Goal: Complete application form

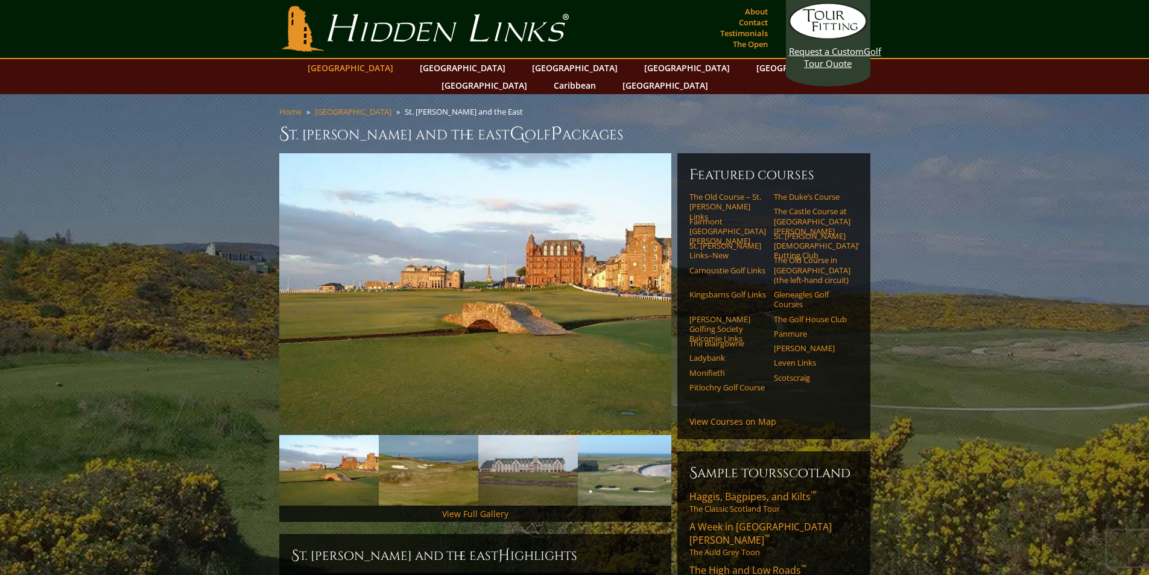
click at [393, 65] on link "[GEOGRAPHIC_DATA]" at bounding box center [351, 67] width 98 height 17
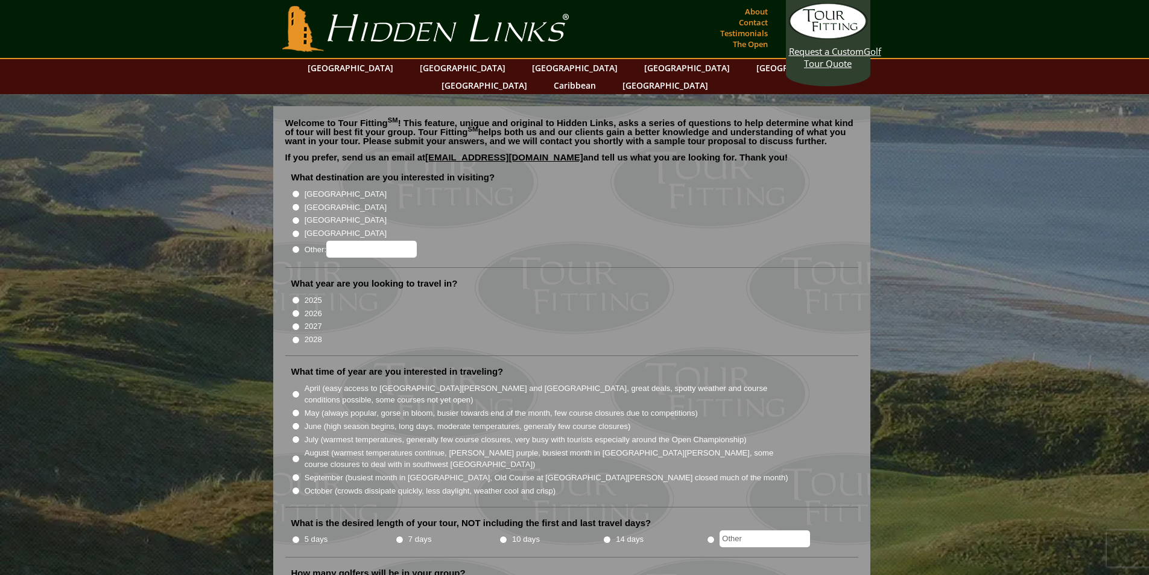
click at [296, 309] on input "2026" at bounding box center [296, 313] width 8 height 8
radio input "true"
click at [296, 190] on input "[GEOGRAPHIC_DATA]" at bounding box center [296, 194] width 8 height 8
radio input "true"
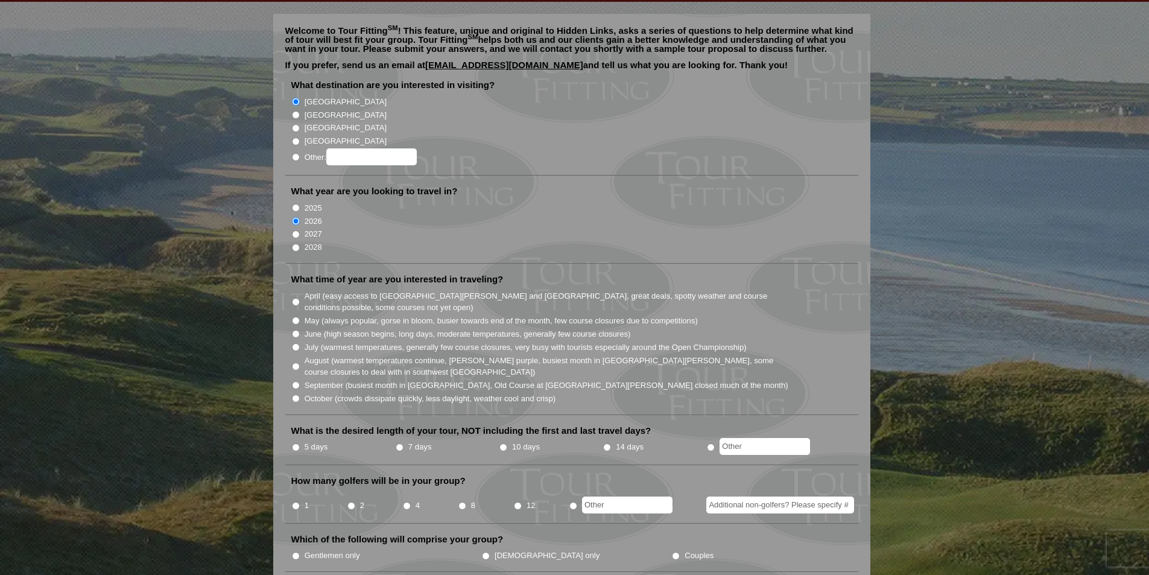
scroll to position [121, 0]
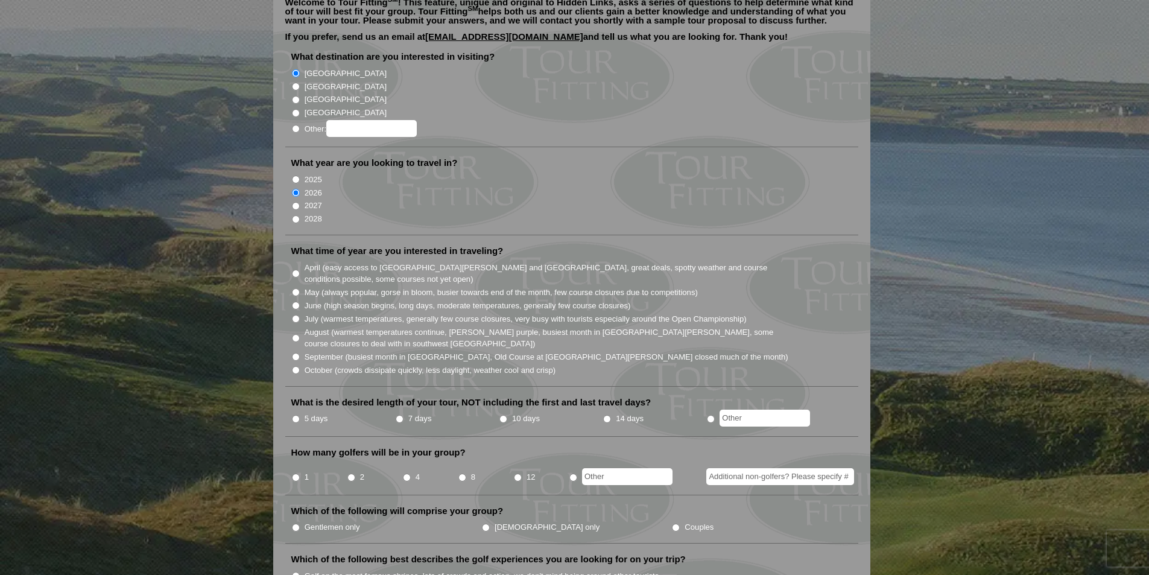
click at [410, 473] on input "4" at bounding box center [407, 477] width 8 height 8
radio input "true"
click at [400, 415] on input "7 days" at bounding box center [400, 419] width 8 height 8
radio input "true"
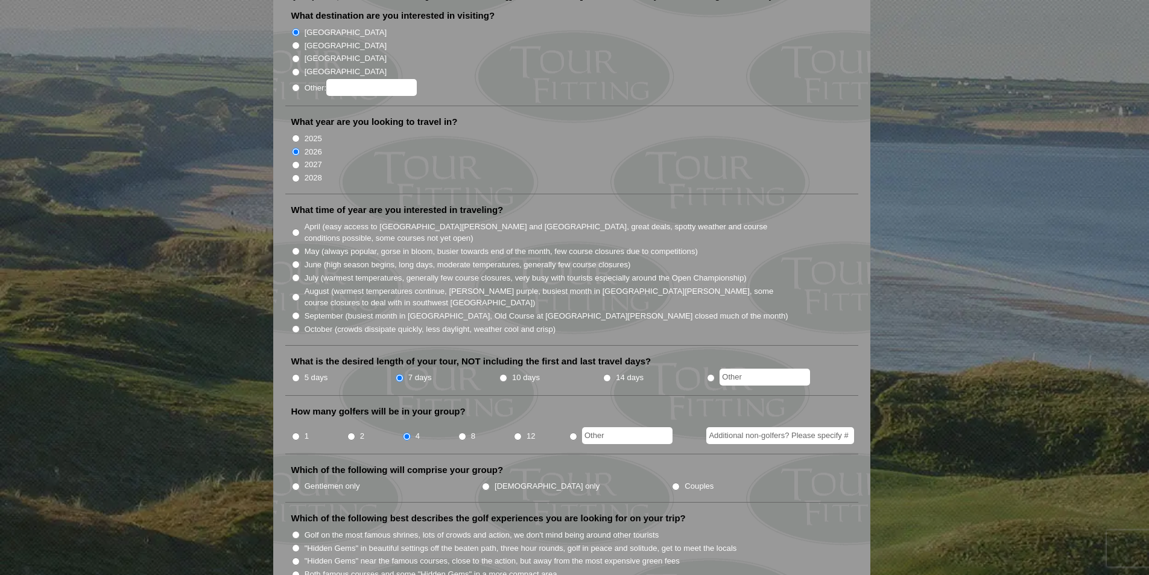
scroll to position [302, 0]
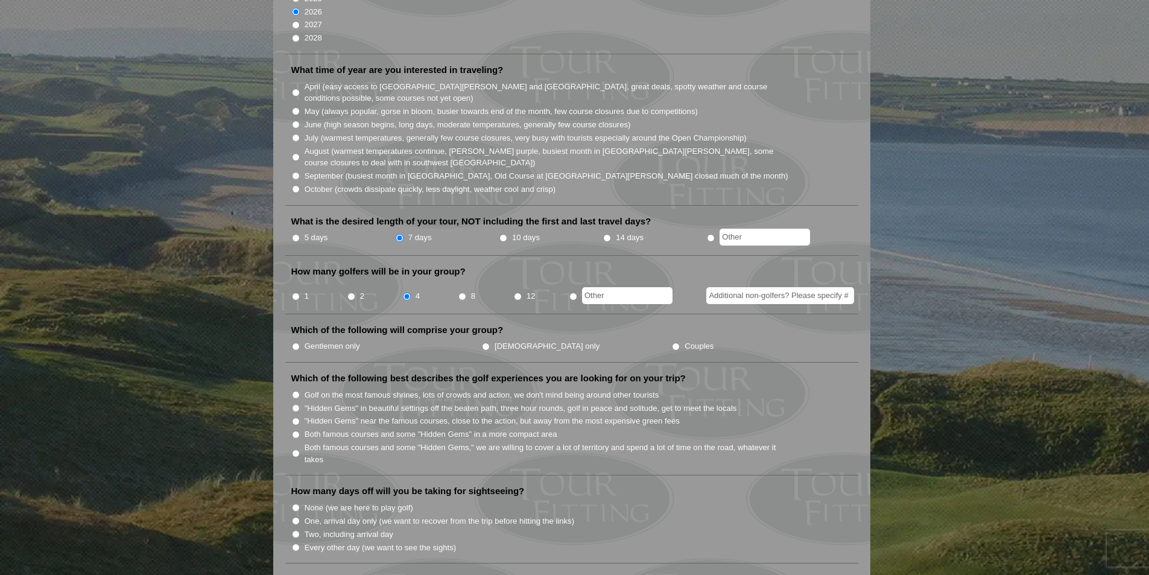
click at [712, 234] on input "radio" at bounding box center [711, 238] width 8 height 8
radio input "true"
click at [752, 229] on input "text" at bounding box center [765, 237] width 90 height 17
click at [501, 234] on input "10 days" at bounding box center [503, 238] width 8 height 8
radio input "true"
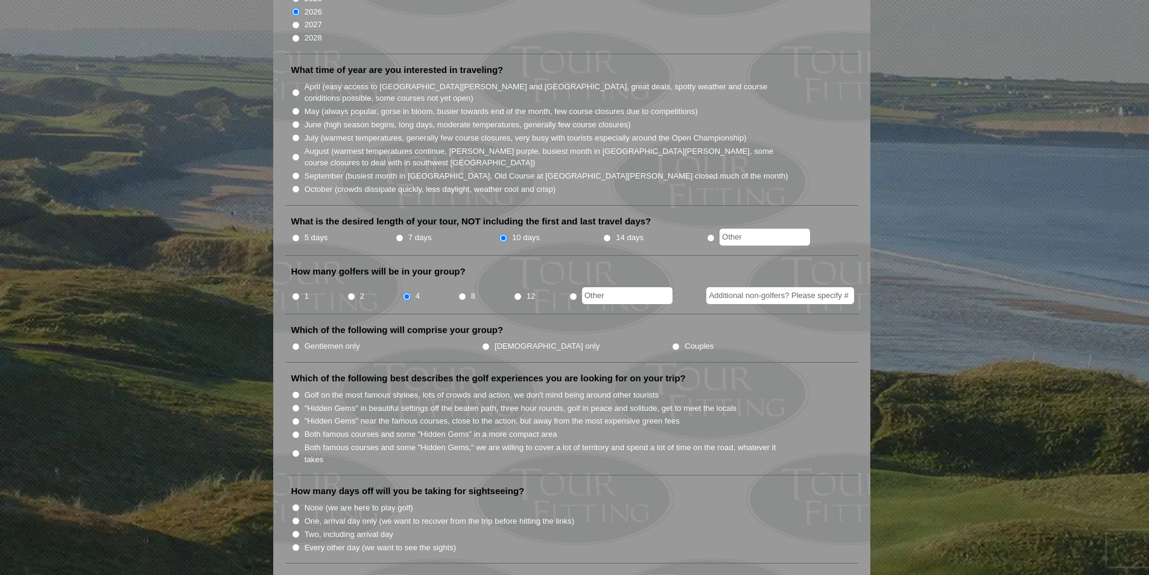
click at [672, 343] on input "Couples" at bounding box center [676, 347] width 8 height 8
radio input "true"
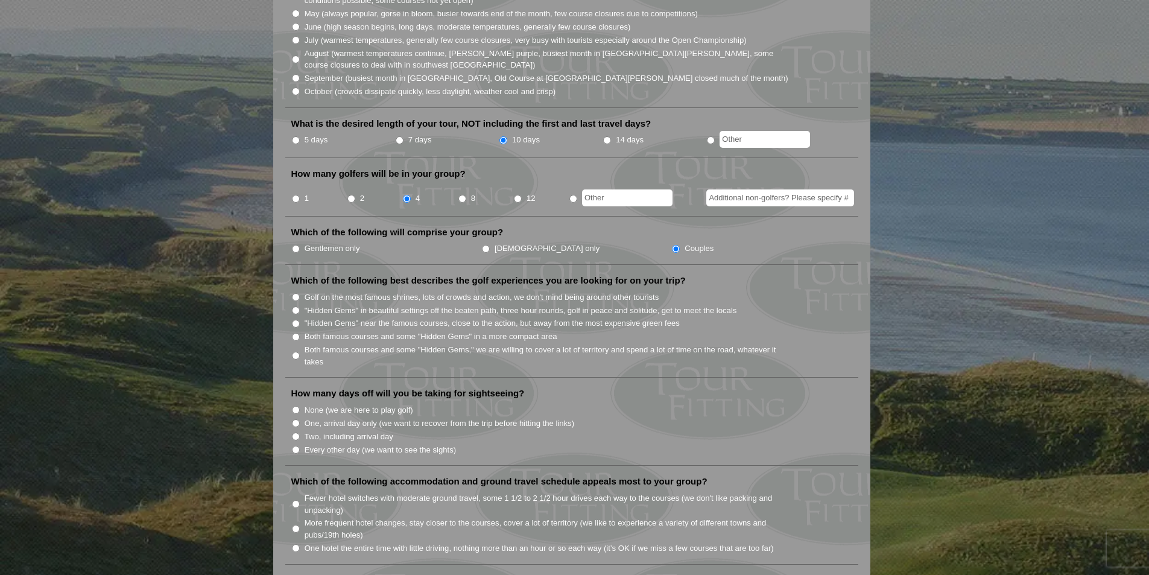
scroll to position [422, 0]
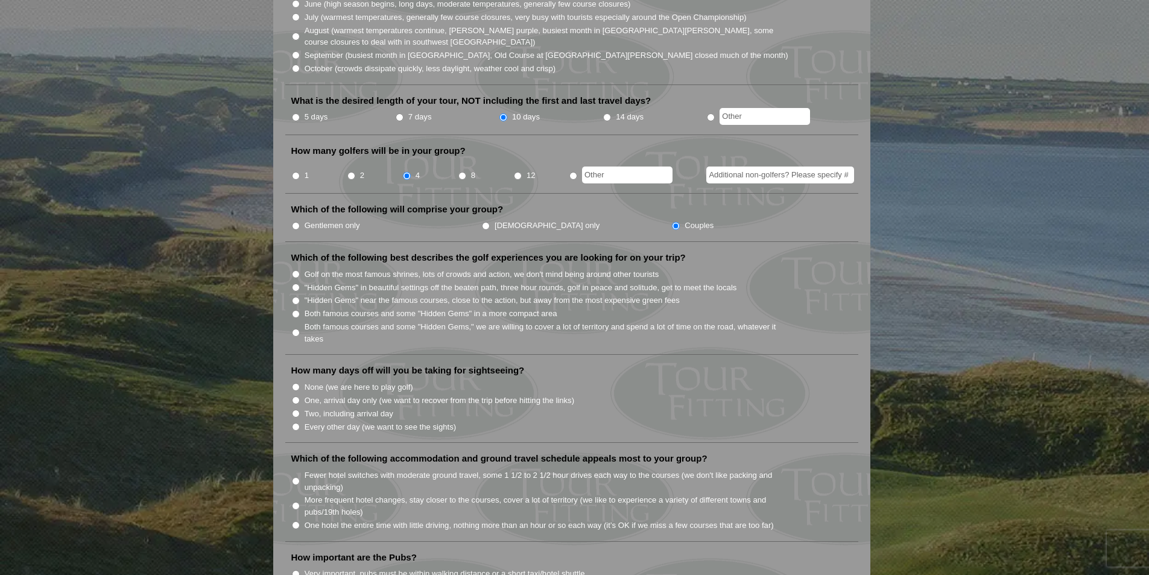
click at [296, 283] on input ""Hidden Gems" in beautiful settings off the beaten path, three hour rounds, gol…" at bounding box center [296, 287] width 8 height 8
radio input "true"
click at [294, 297] on input ""Hidden Gems" near the famous courses, close to the action, but away from the m…" at bounding box center [296, 301] width 8 height 8
radio input "true"
click at [297, 310] on input "Both famous courses and some "Hidden Gems" in a more compact area" at bounding box center [296, 314] width 8 height 8
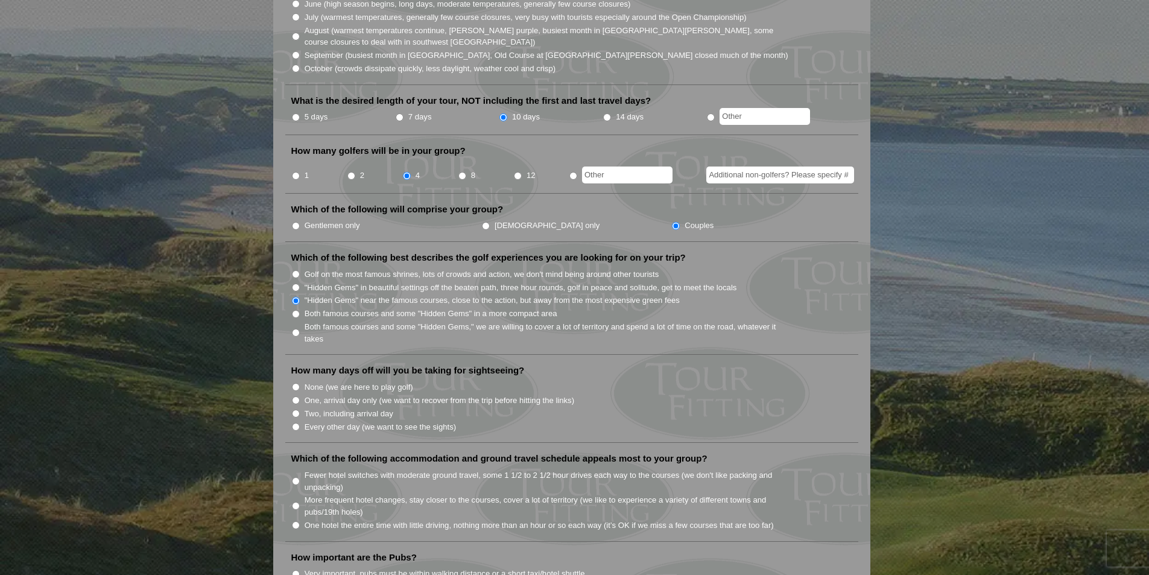
radio input "true"
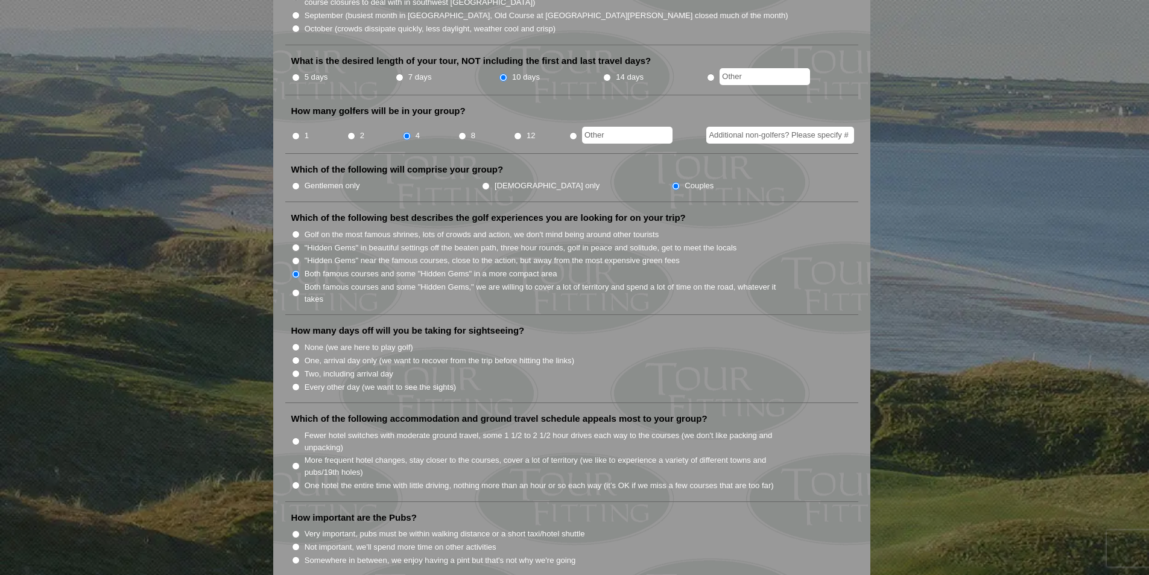
scroll to position [483, 0]
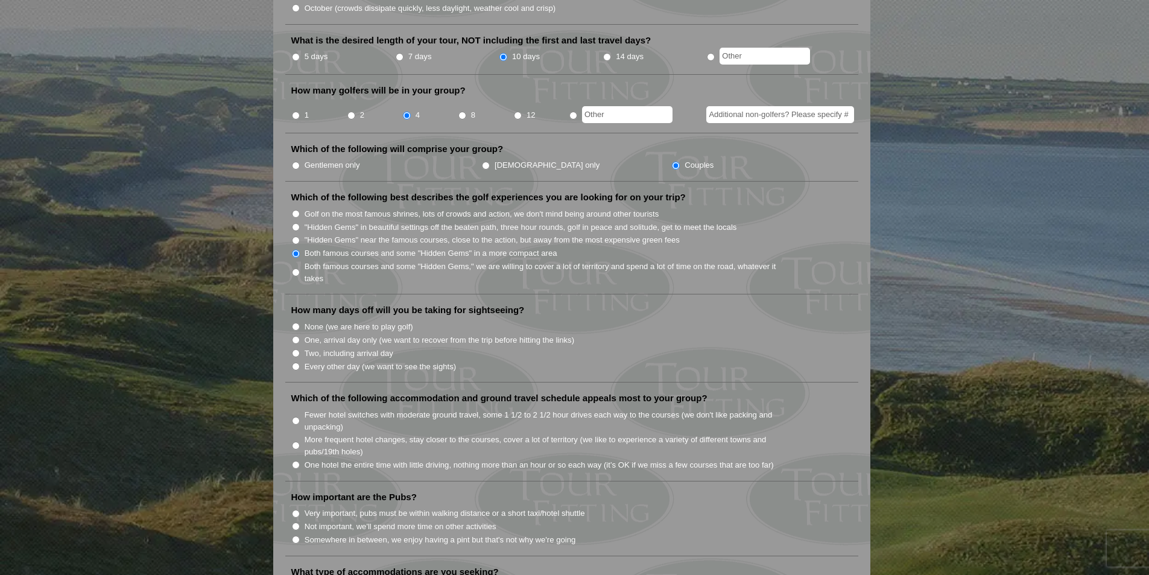
click at [297, 349] on input "Two, including arrival day" at bounding box center [296, 353] width 8 height 8
radio input "true"
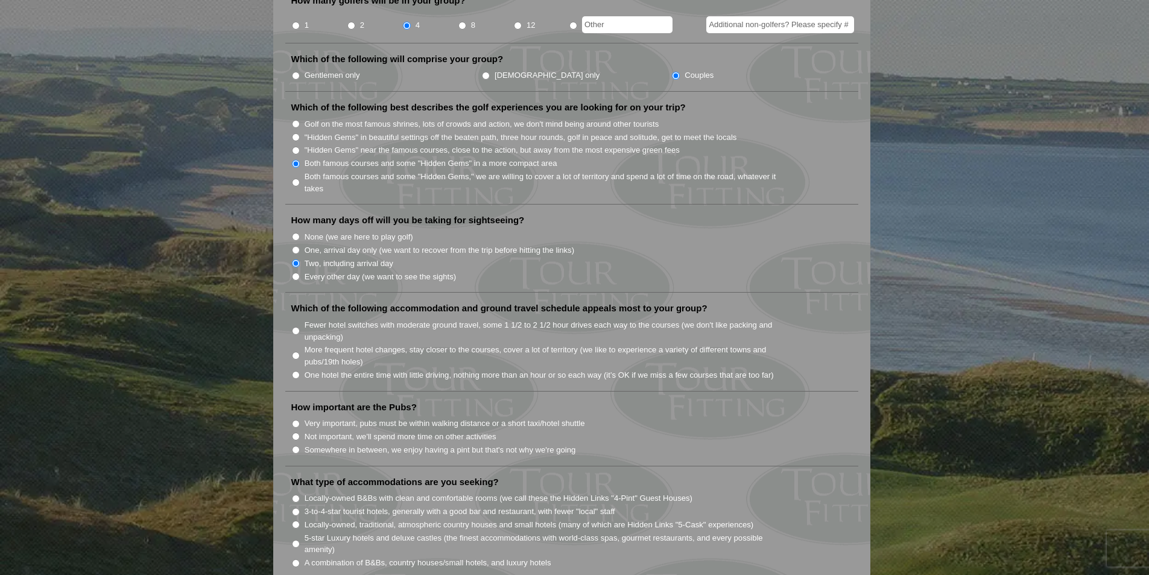
scroll to position [603, 0]
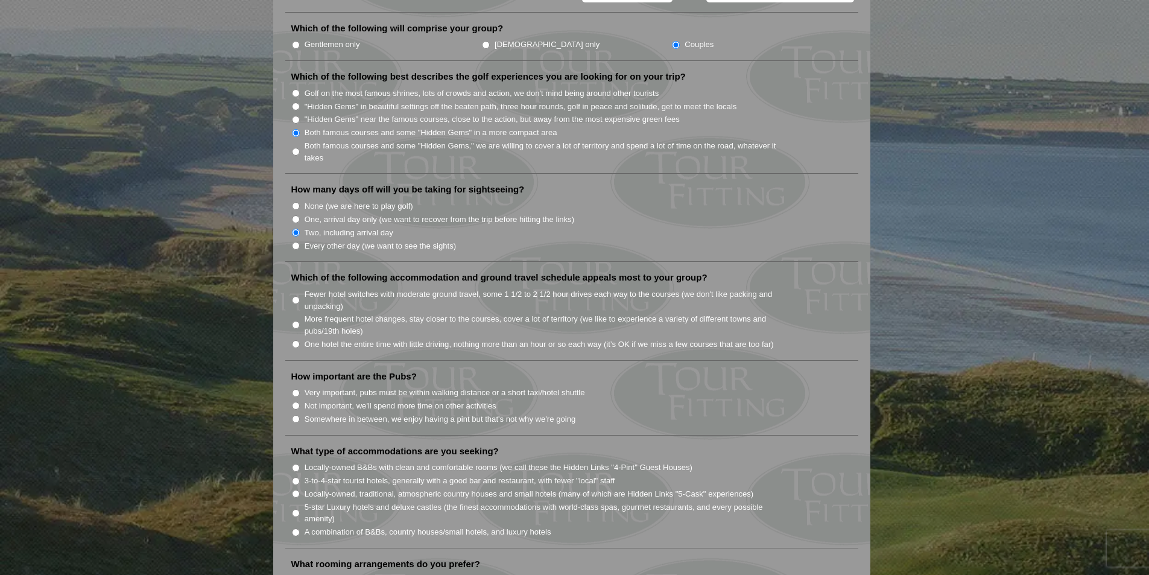
click at [297, 321] on input "More frequent hotel changes, stay closer to the courses, cover a lot of territo…" at bounding box center [296, 325] width 8 height 8
radio input "true"
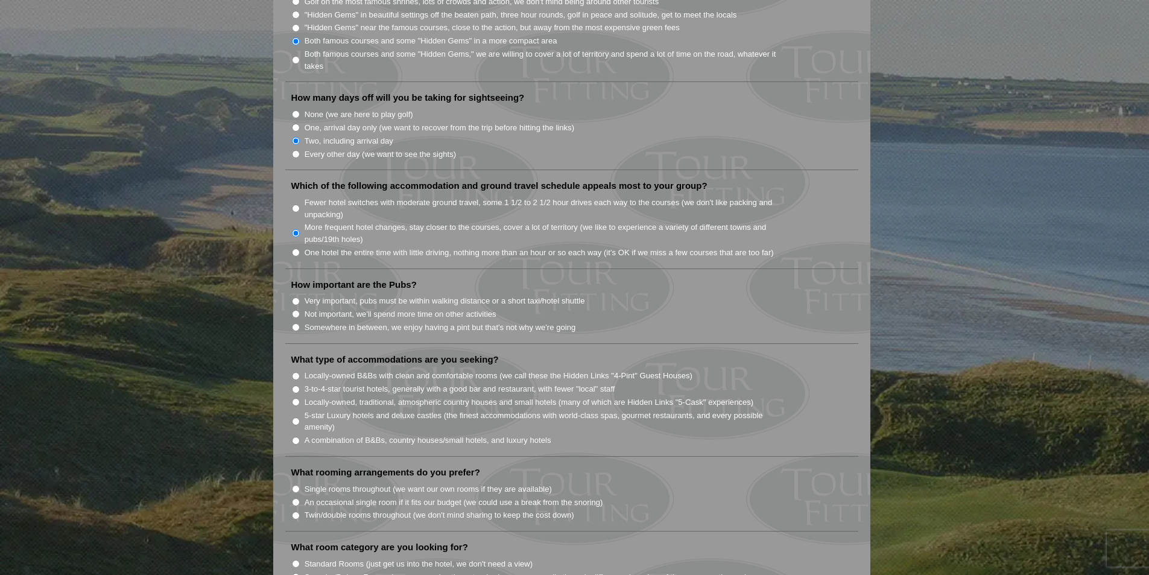
scroll to position [724, 0]
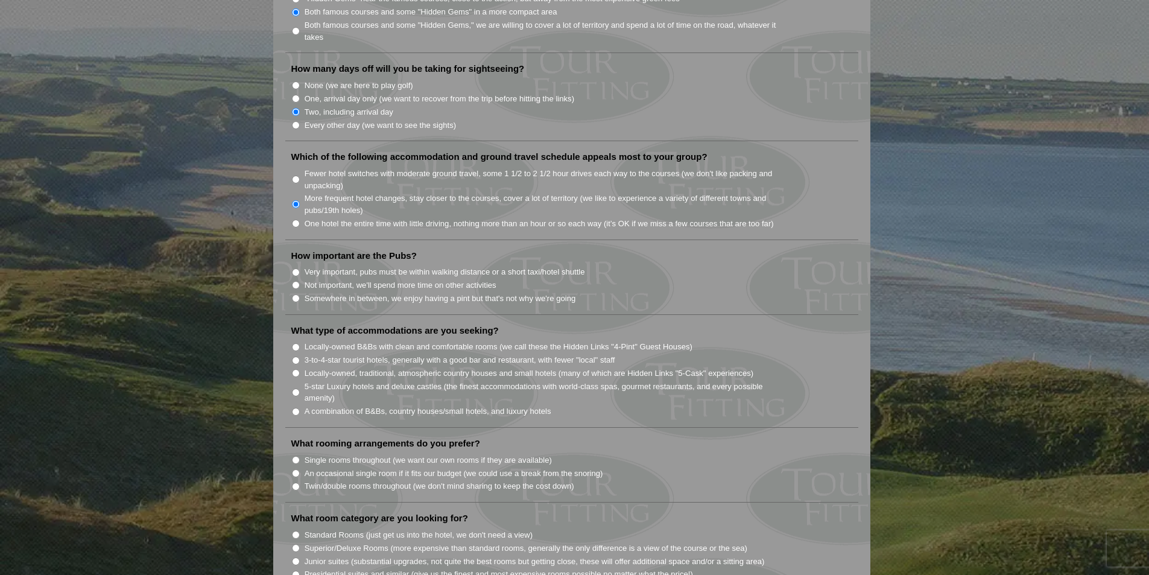
click at [300, 265] on li "Very important, pubs must be within walking distance or a short taxi/hotel shut…" at bounding box center [576, 271] width 571 height 13
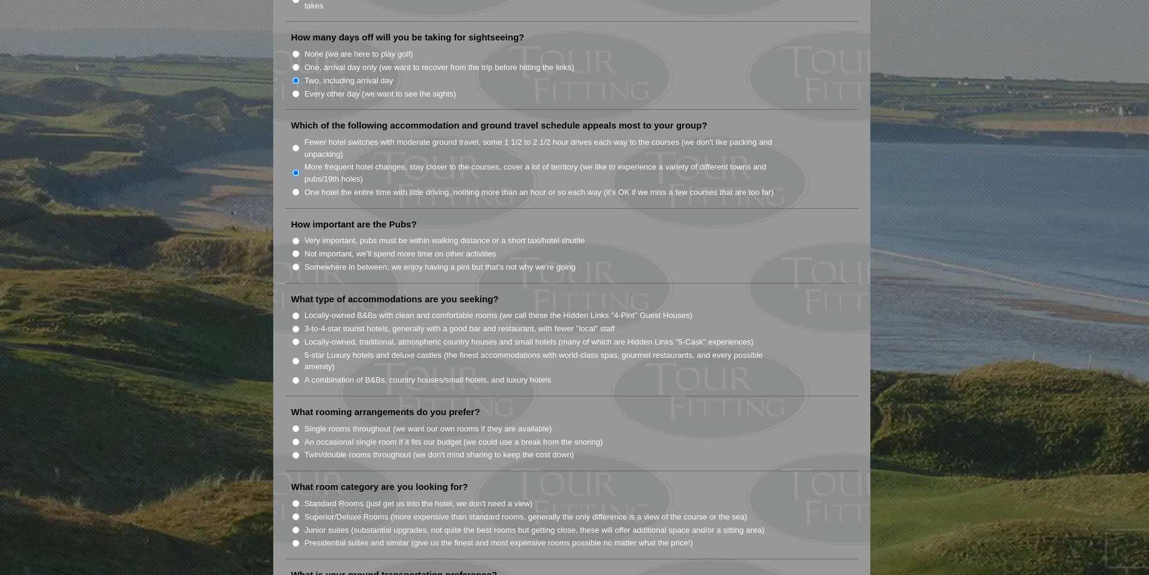
scroll to position [784, 0]
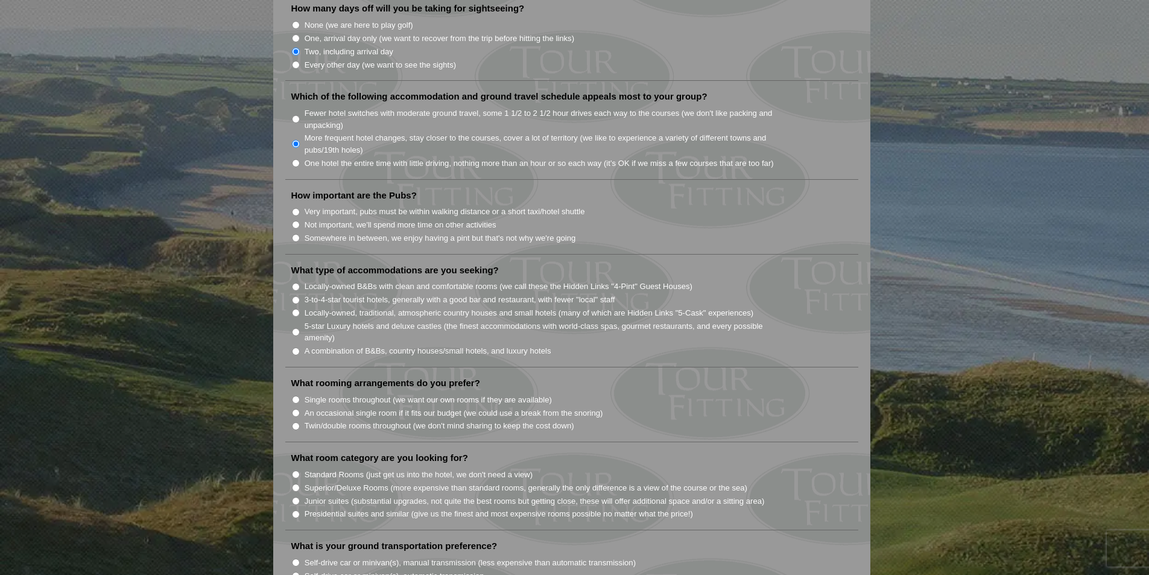
click at [295, 309] on input "Locally-owned, traditional, atmospheric country houses and small hotels (many o…" at bounding box center [296, 313] width 8 height 8
radio input "true"
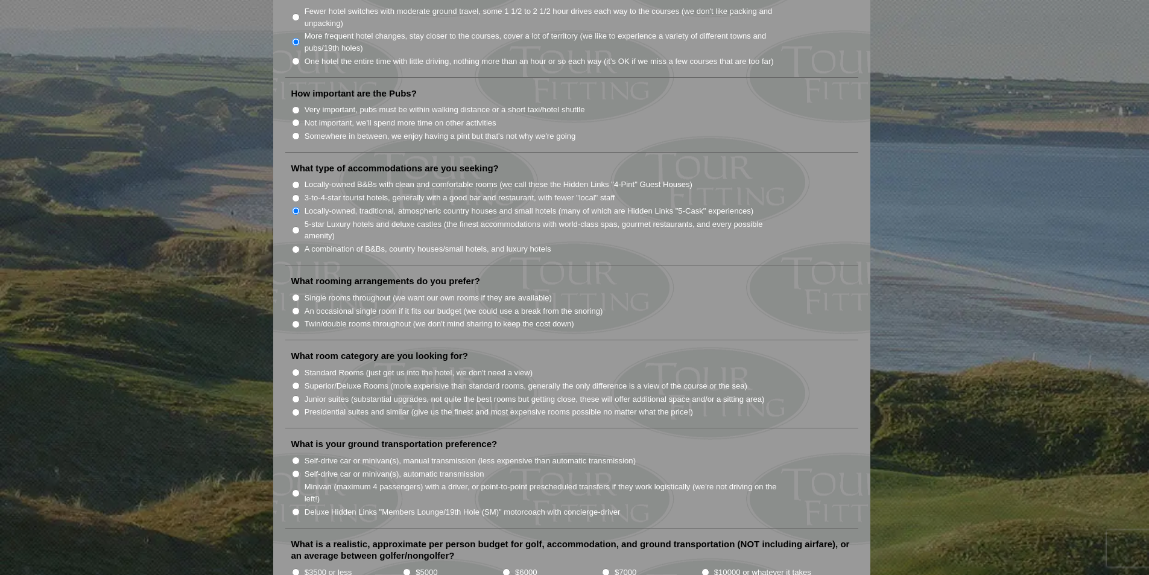
scroll to position [905, 0]
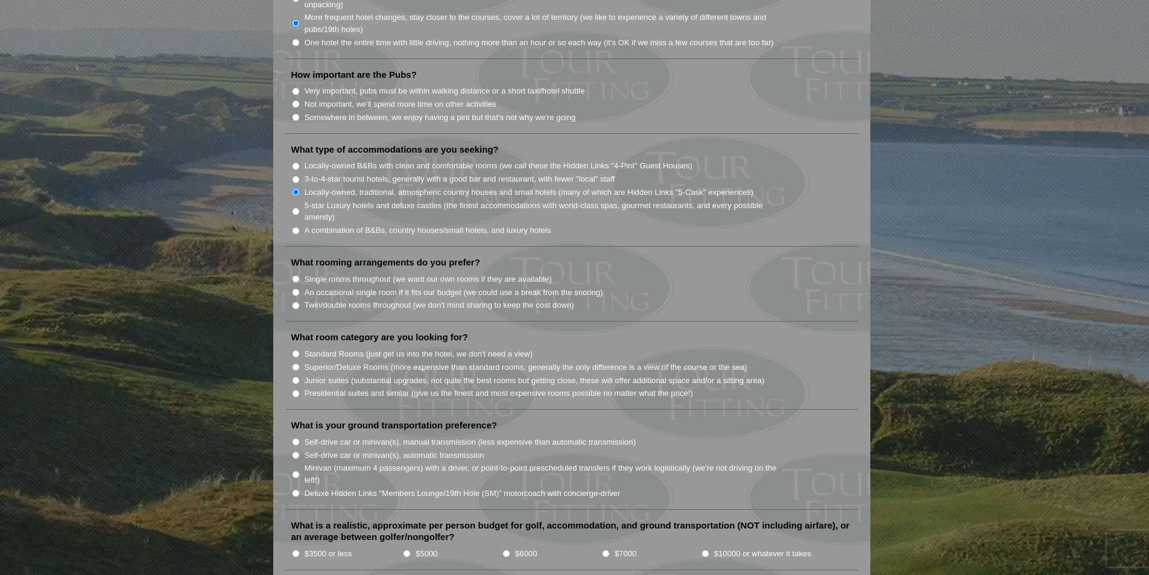
click at [297, 275] on input "Single rooms throughout (we want our own rooms if they are available)" at bounding box center [296, 279] width 8 height 8
radio input "true"
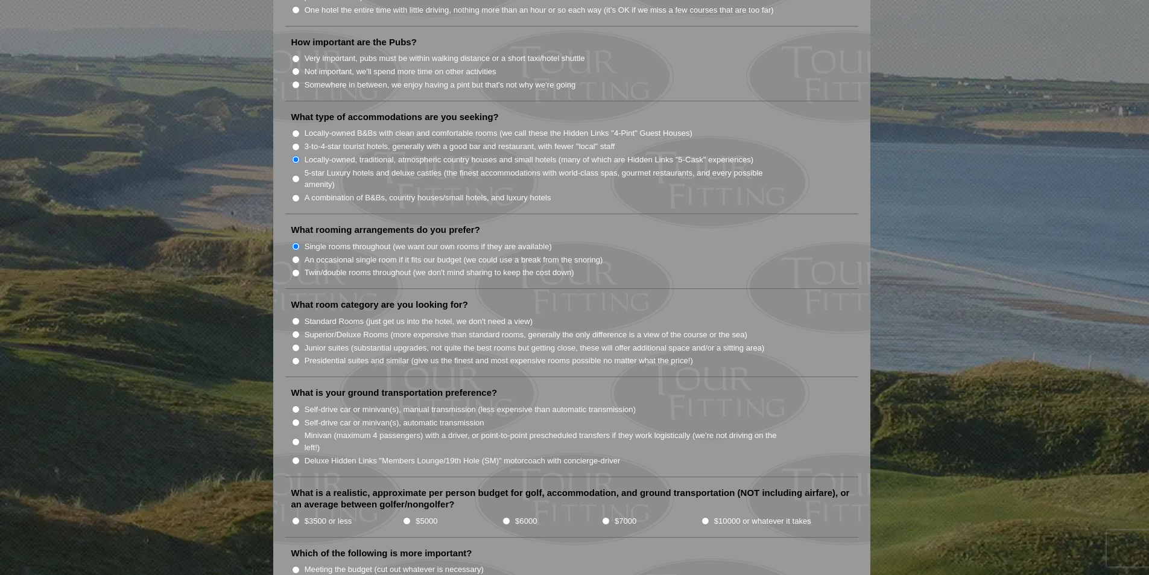
scroll to position [965, 0]
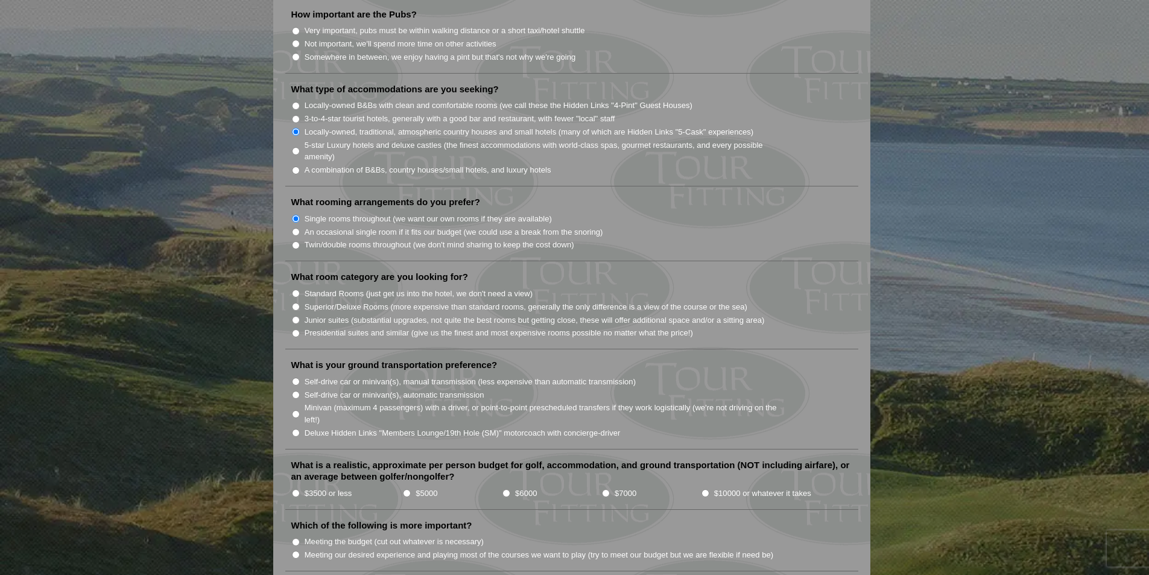
drag, startPoint x: 296, startPoint y: 278, endPoint x: 295, endPoint y: 286, distance: 7.9
click at [296, 290] on input "Standard Rooms (just get us into the hotel, we don't need a view)" at bounding box center [296, 294] width 8 height 8
radio input "true"
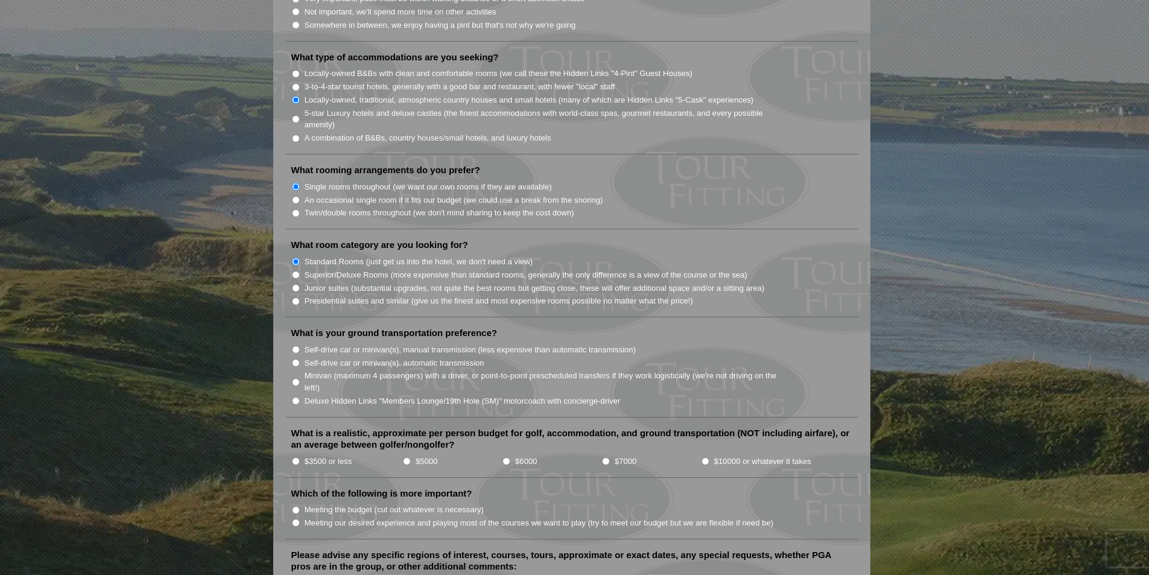
scroll to position [1025, 0]
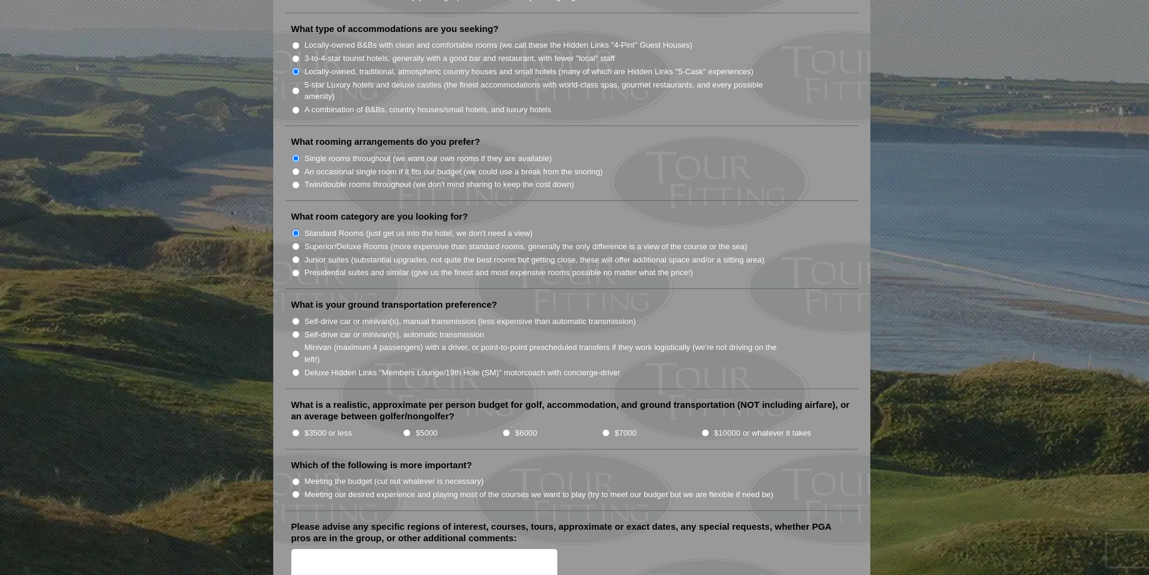
click at [294, 350] on input "Minivan (maximum 4 passengers) with a driver, or point-to-point prescheduled tr…" at bounding box center [296, 354] width 8 height 8
radio input "true"
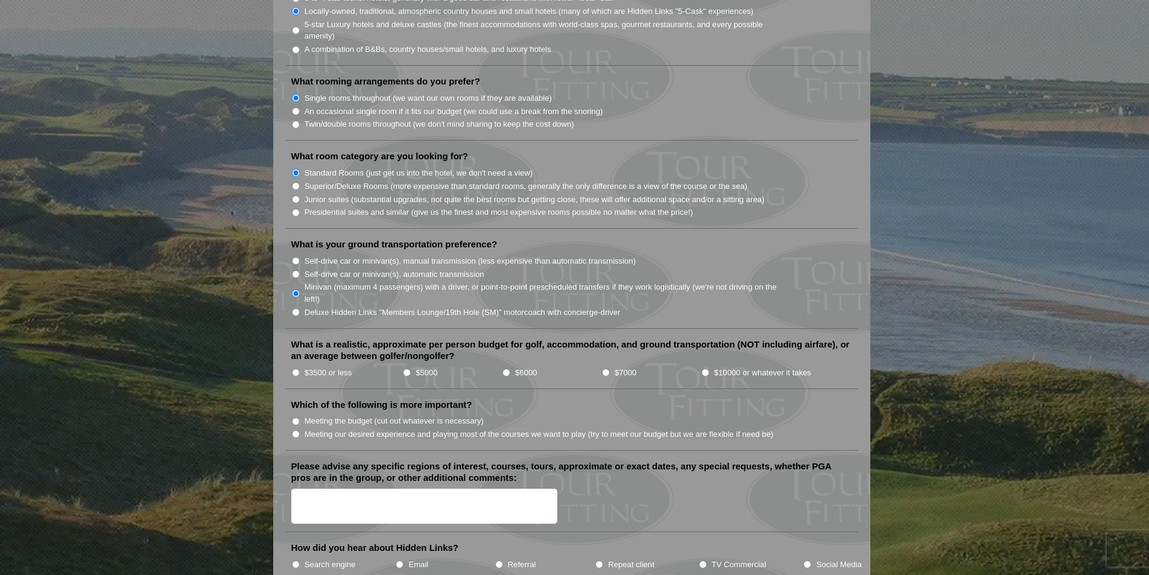
click at [506, 369] on input "$6000" at bounding box center [506, 373] width 8 height 8
radio input "true"
click at [297, 430] on input "Meeting our desired experience and playing most of the courses we want to play …" at bounding box center [296, 434] width 8 height 8
radio input "true"
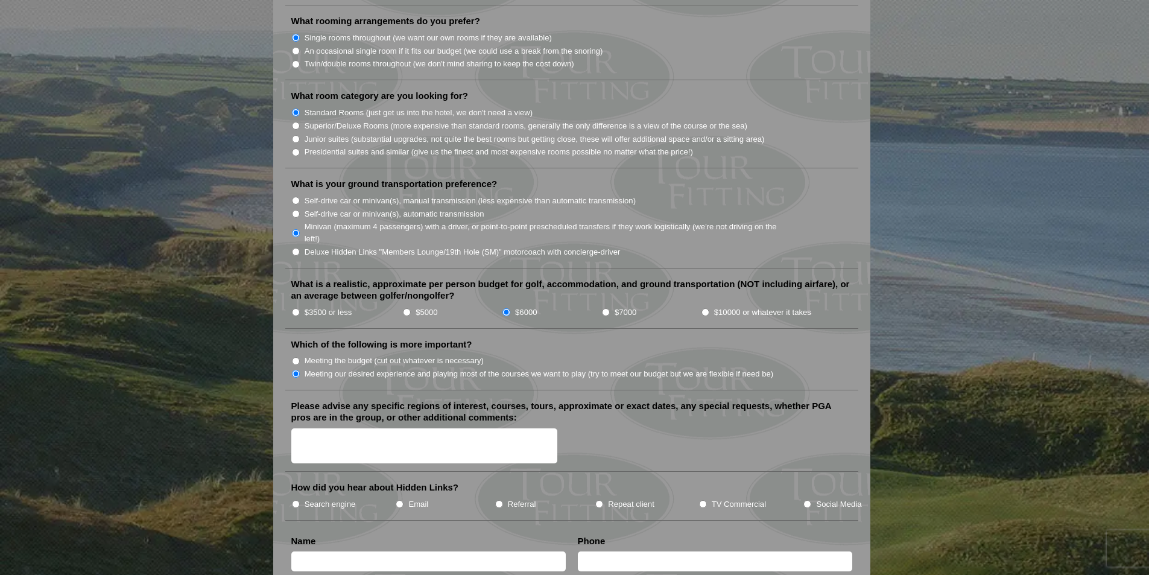
click at [598, 500] on input "Repeat client" at bounding box center [599, 504] width 8 height 8
radio input "true"
click at [358, 428] on textarea "Please advise any specific regions of interest, courses, tours, approximate or …" at bounding box center [424, 446] width 267 height 36
type textarea "2"
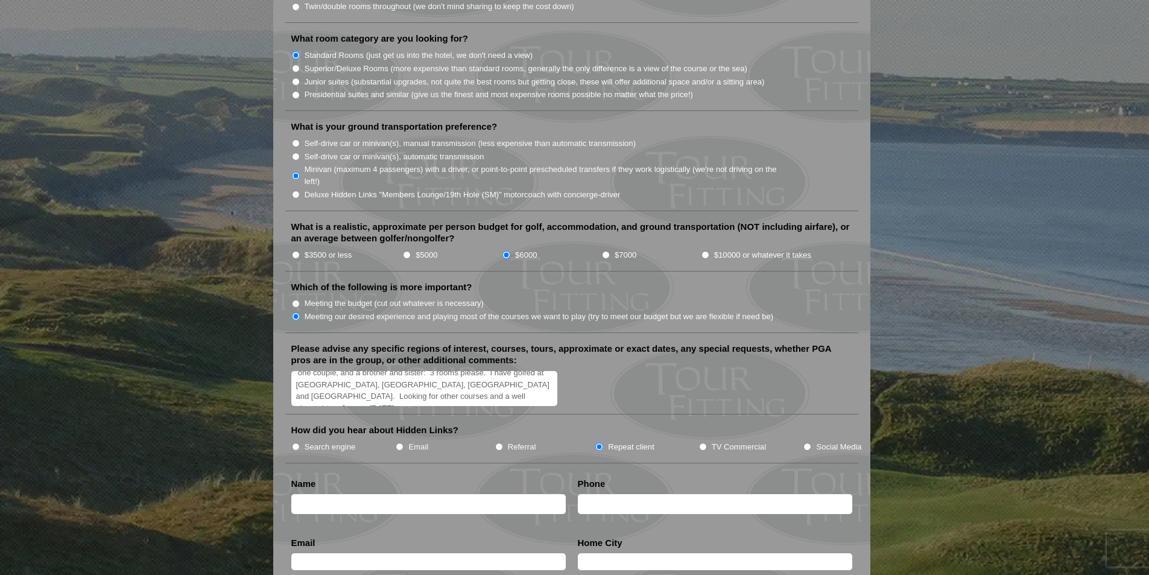
scroll to position [1206, 0]
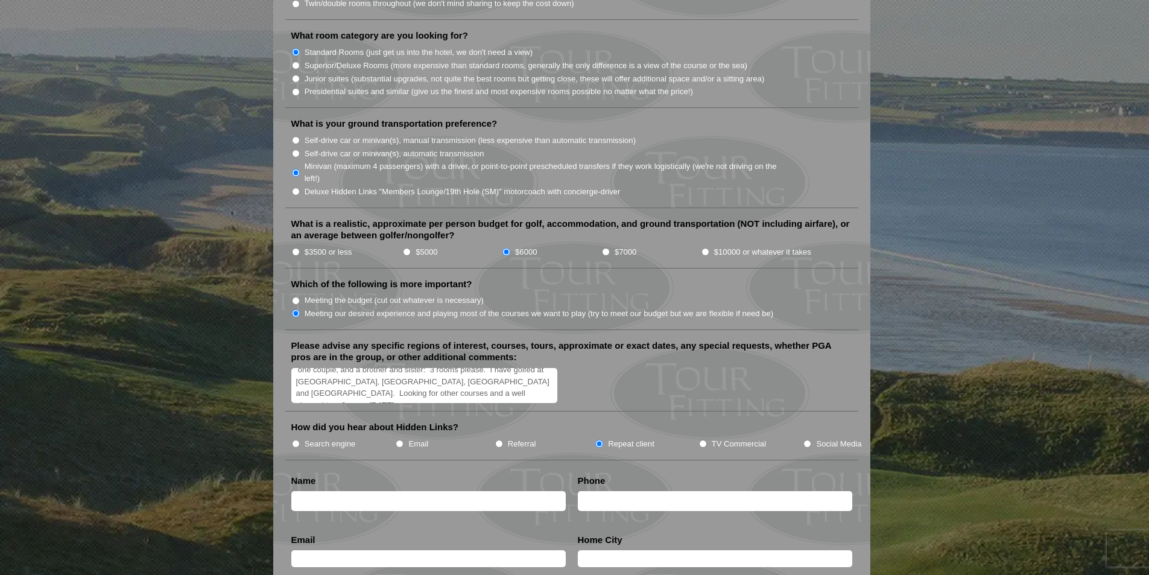
type textarea "one couple, and a brother and sister: 3 rooms please. I have golfed at Old Head…"
click at [347, 491] on input "text" at bounding box center [428, 501] width 274 height 20
type input "Anne Gleason"
click at [592, 491] on input "text" at bounding box center [715, 501] width 274 height 20
type input "9782040159"
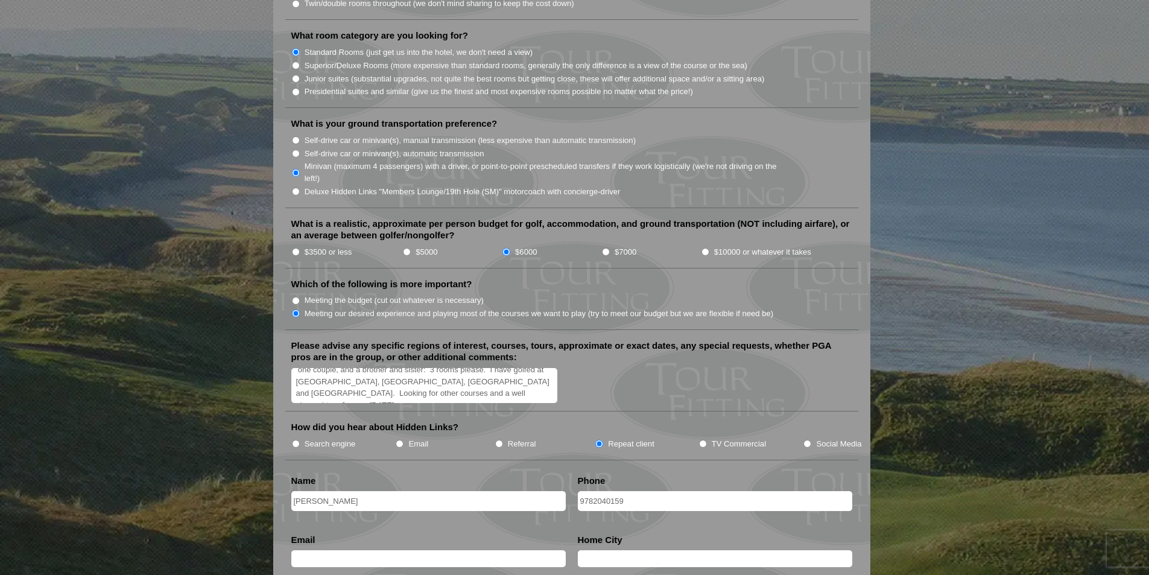
type input "perrianne@comcast.net"
type input "North Andover"
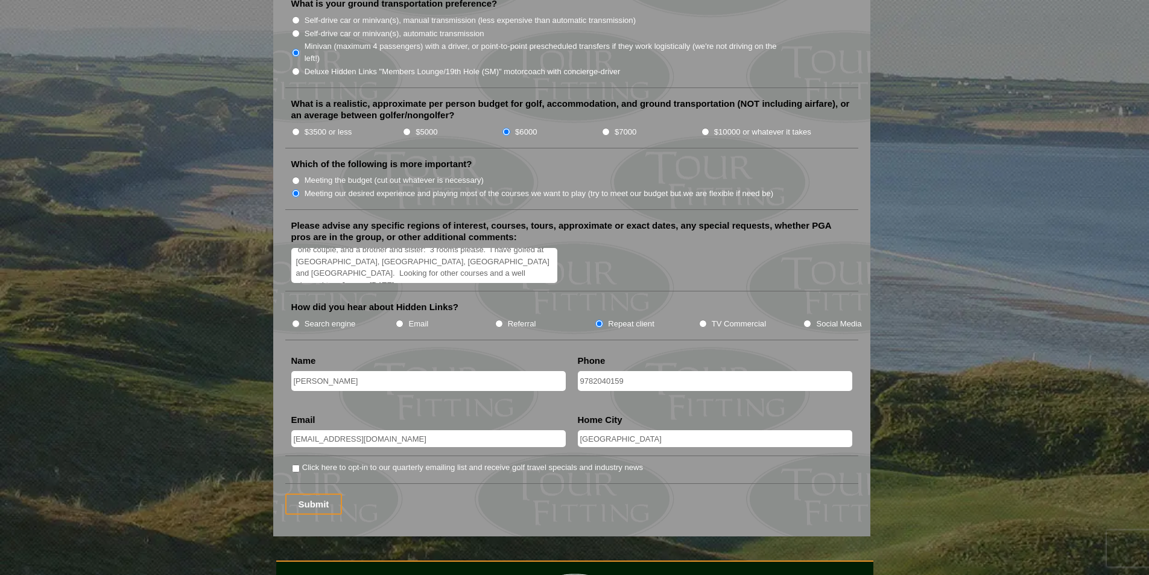
scroll to position [1327, 0]
click at [296, 464] on input "Click here to opt-in to our quarterly emailing list and receive golf travel spe…" at bounding box center [296, 468] width 8 height 8
checkbox input "true"
click at [312, 493] on input "Submit" at bounding box center [313, 503] width 57 height 21
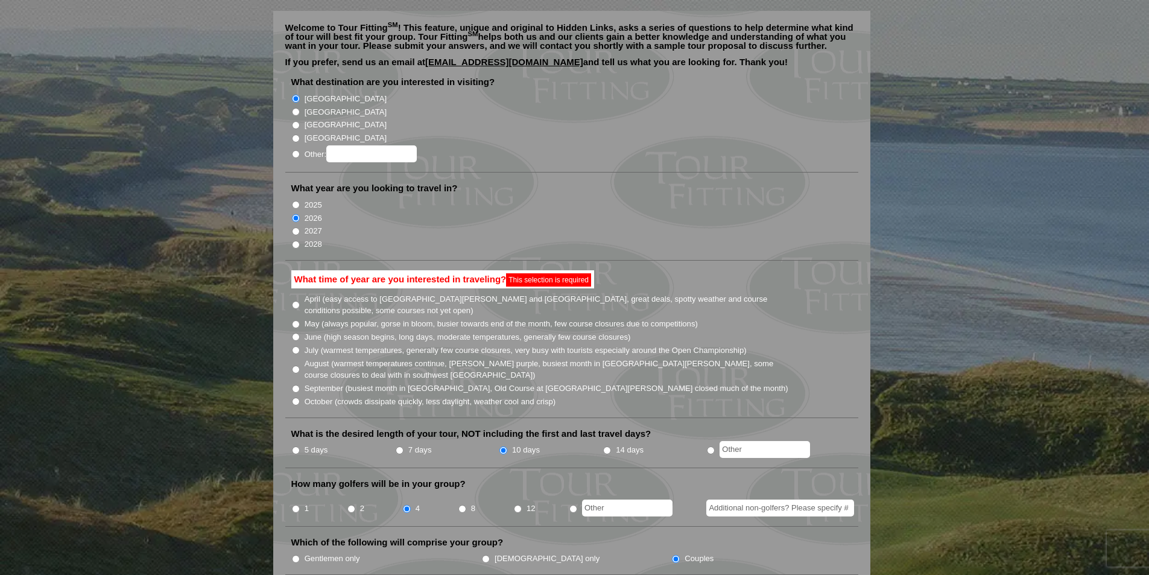
click at [296, 333] on input "June (high season begins, long days, moderate temperatures, generally few cours…" at bounding box center [296, 337] width 8 height 8
radio input "true"
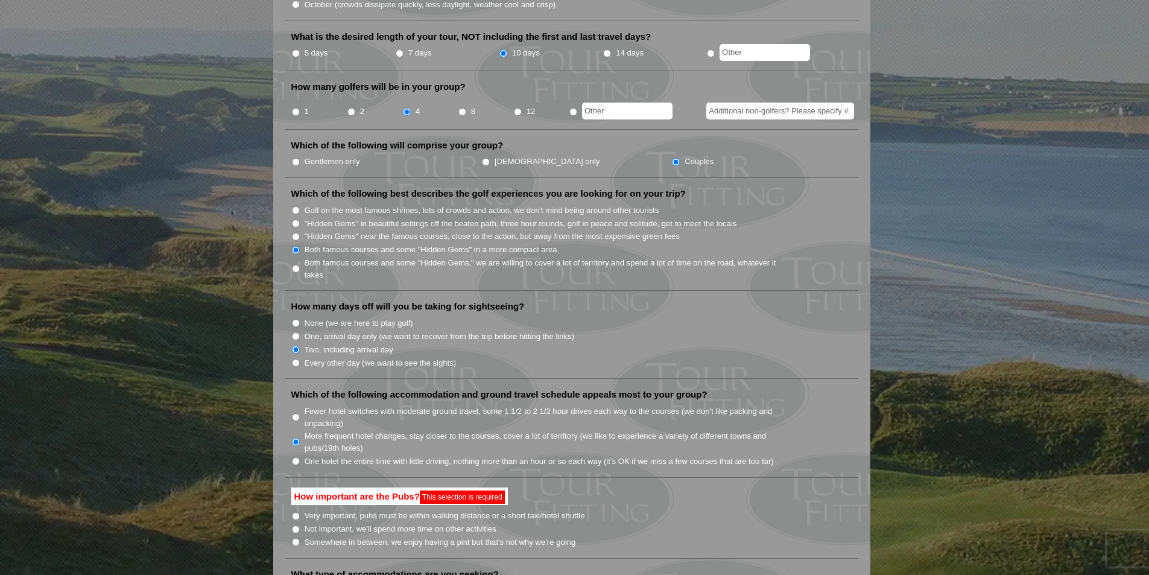
scroll to position [698, 0]
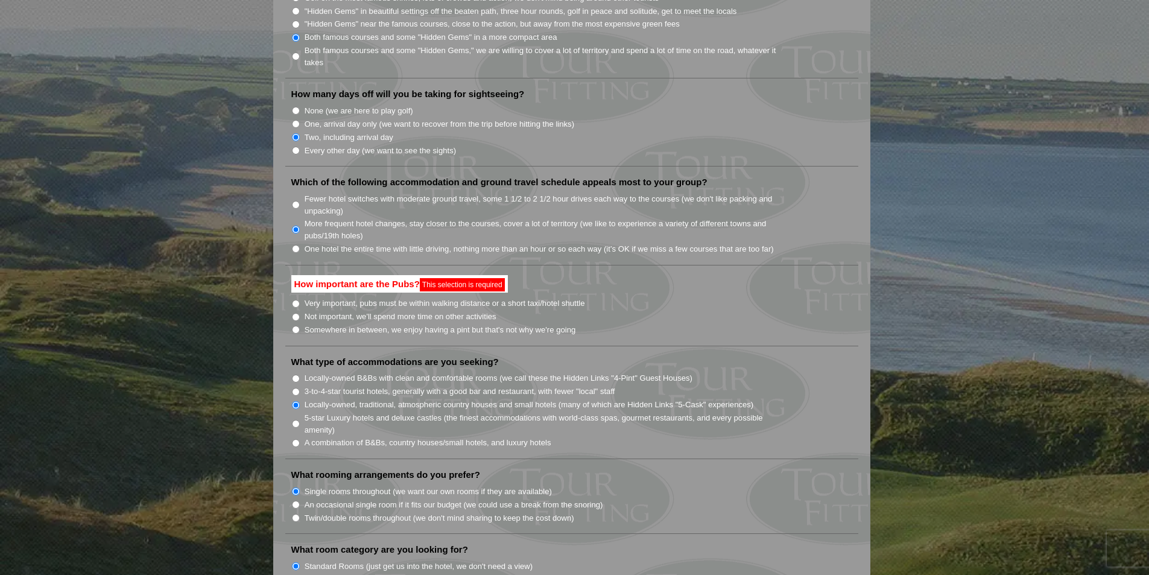
click at [296, 300] on input "Very important, pubs must be within walking distance or a short taxi/hotel shut…" at bounding box center [296, 304] width 8 height 8
radio input "true"
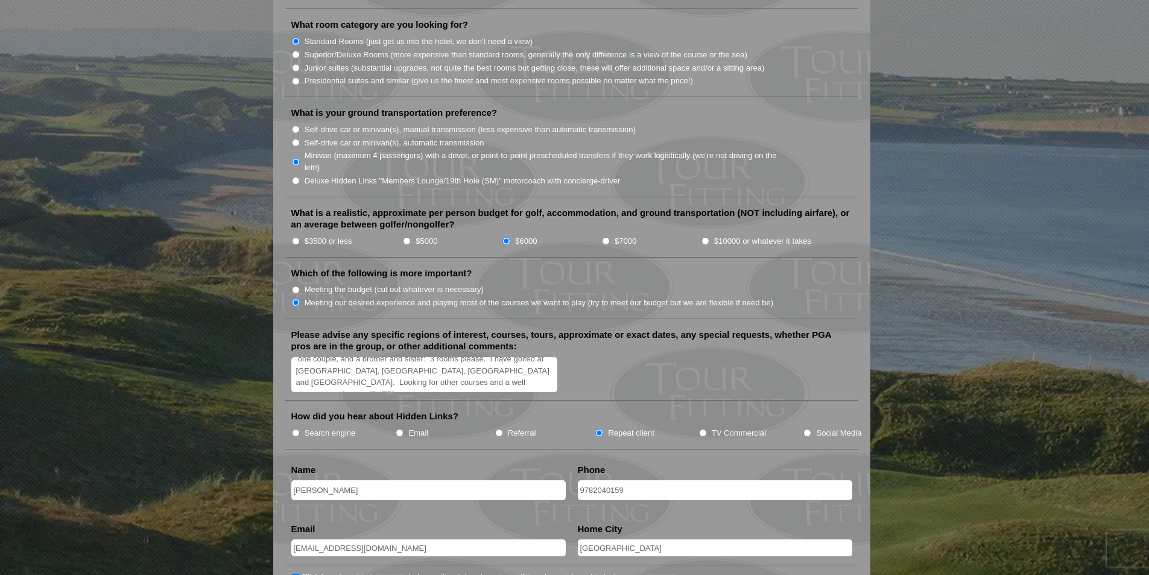
scroll to position [1302, 0]
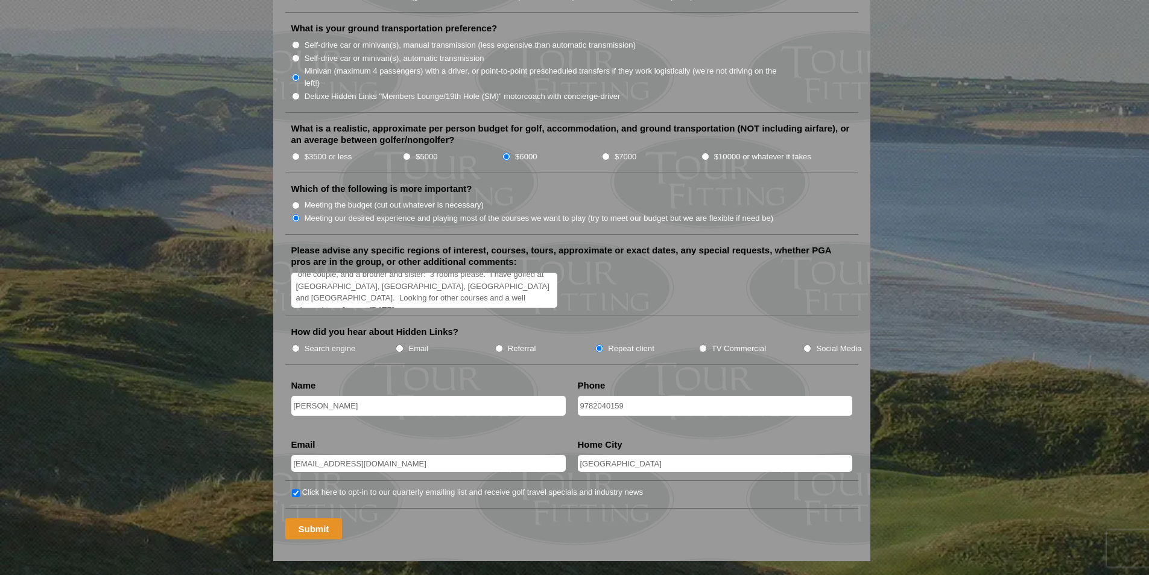
click at [326, 518] on input "Submit" at bounding box center [313, 528] width 57 height 21
